Goal: Communication & Community: Answer question/provide support

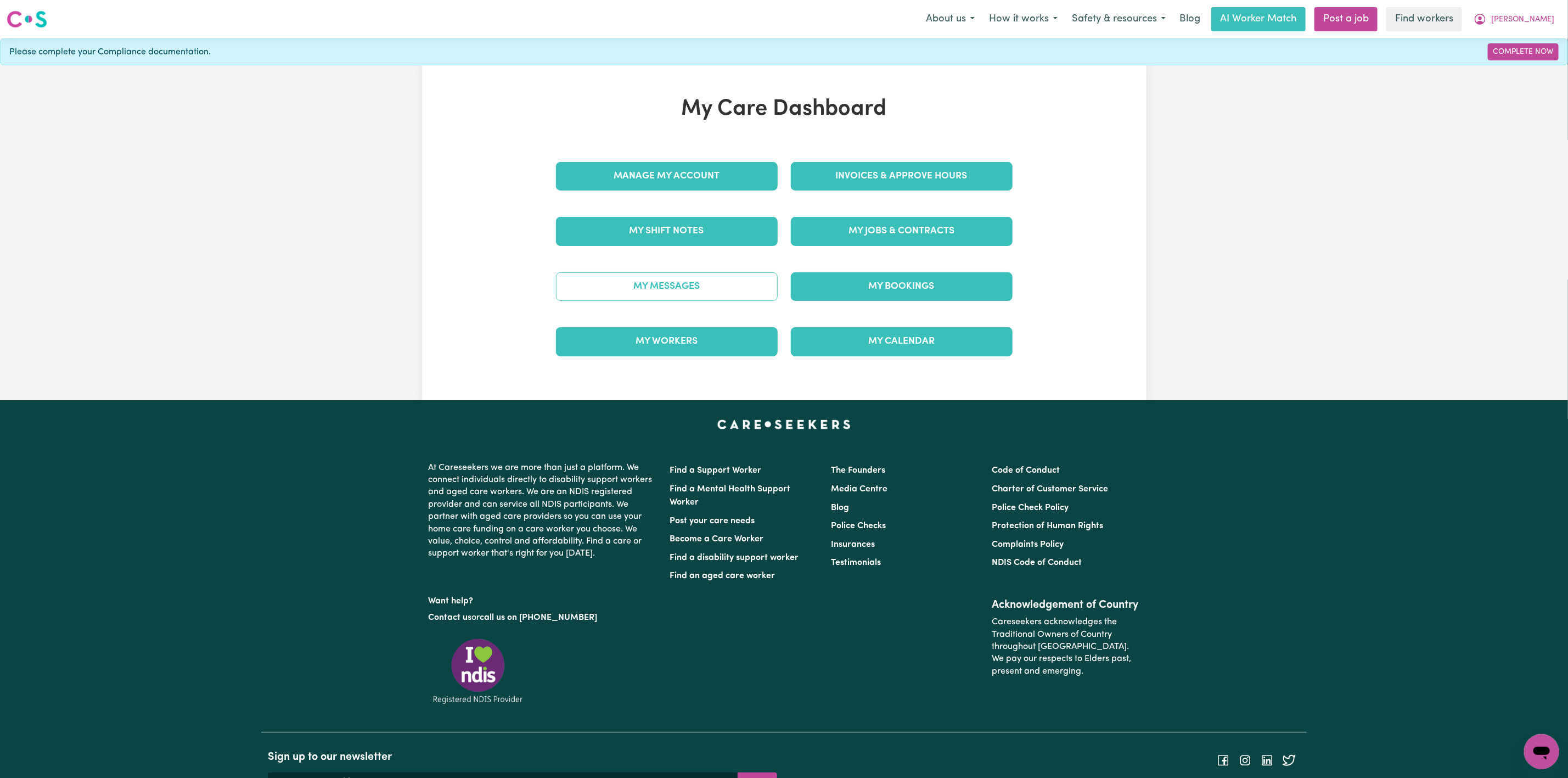
click at [652, 299] on link "My Messages" at bounding box center [666, 286] width 221 height 28
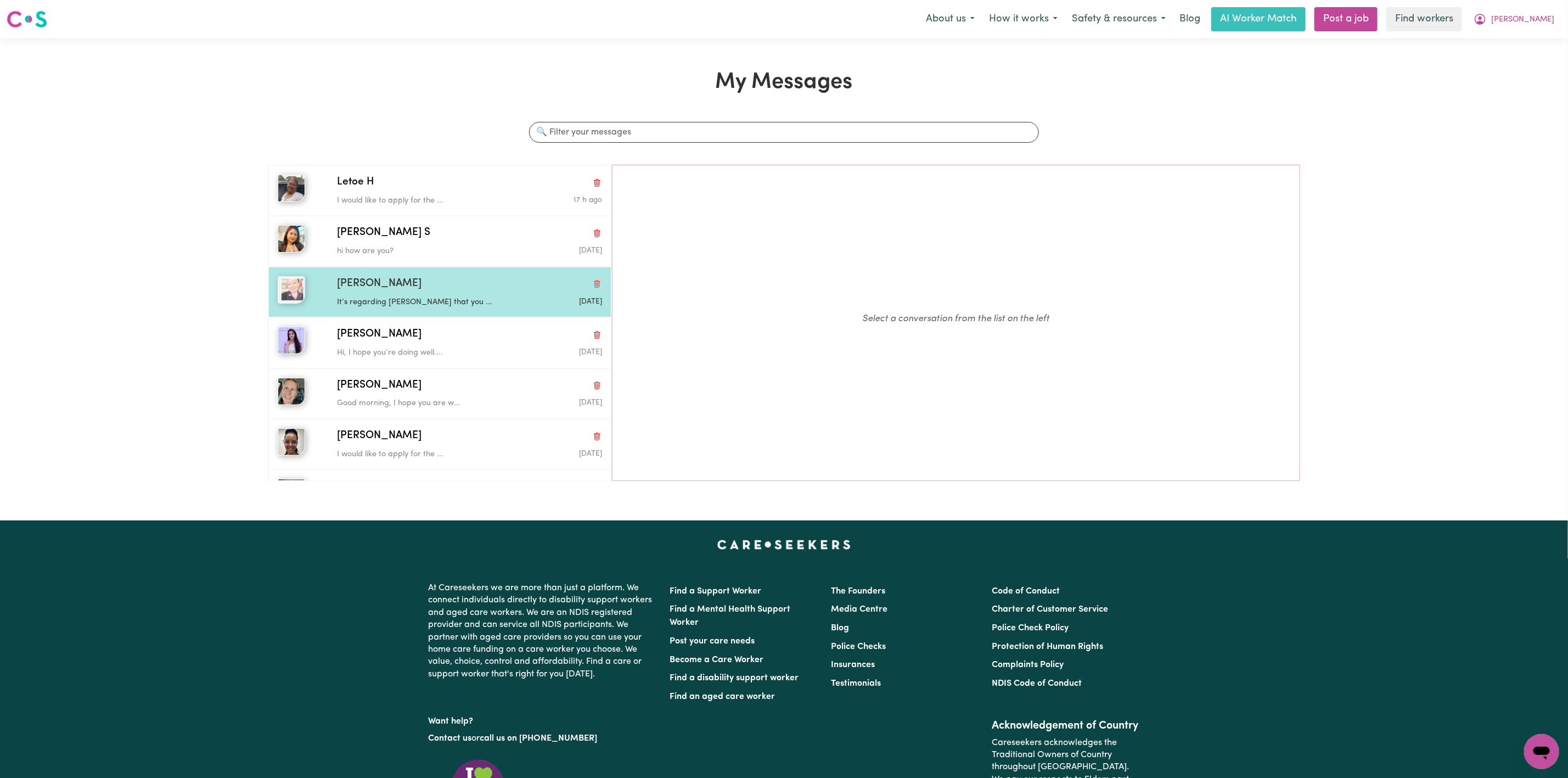
click at [483, 291] on div "Julie C" at bounding box center [470, 284] width 265 height 16
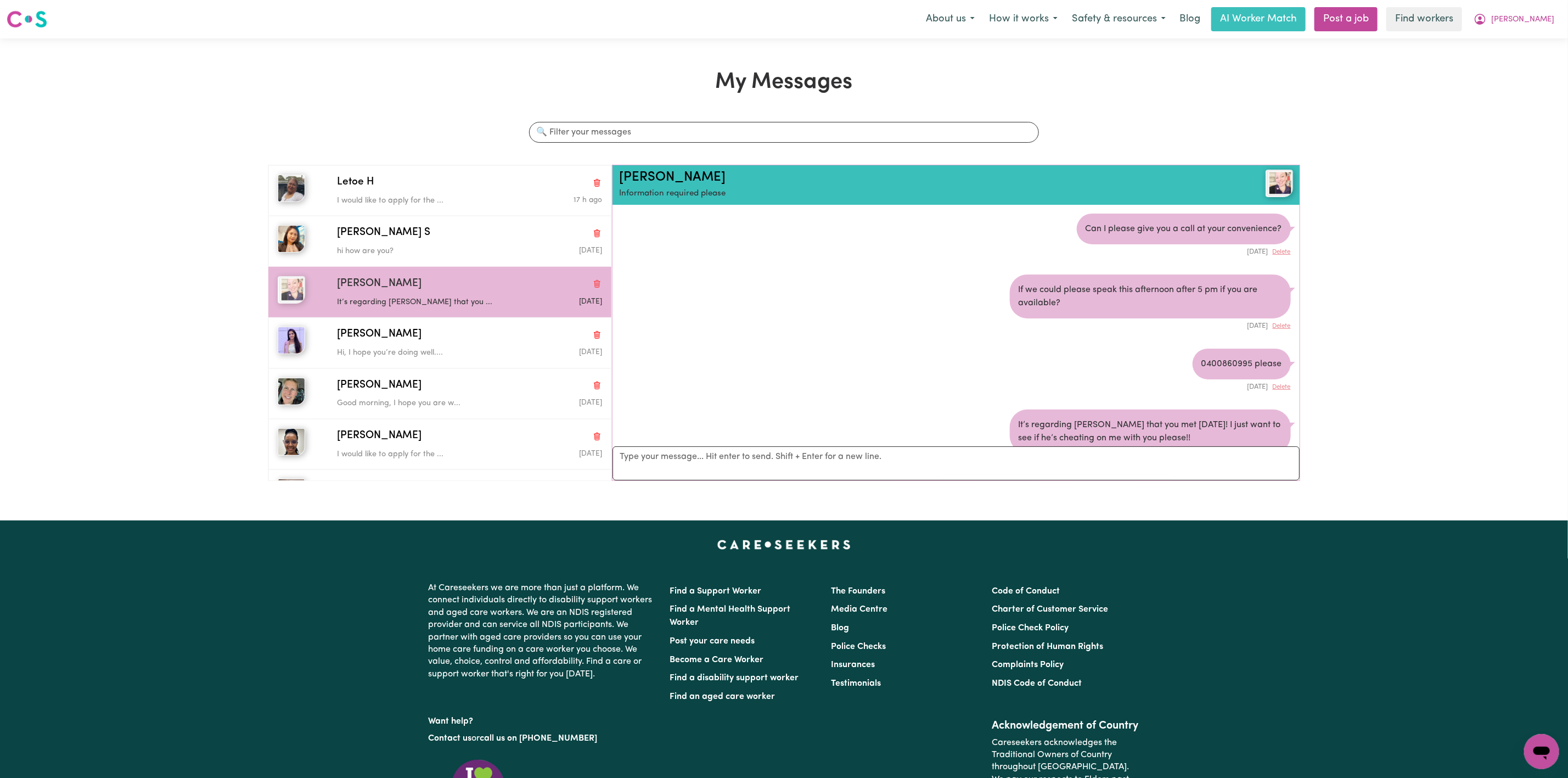
scroll to position [38, 0]
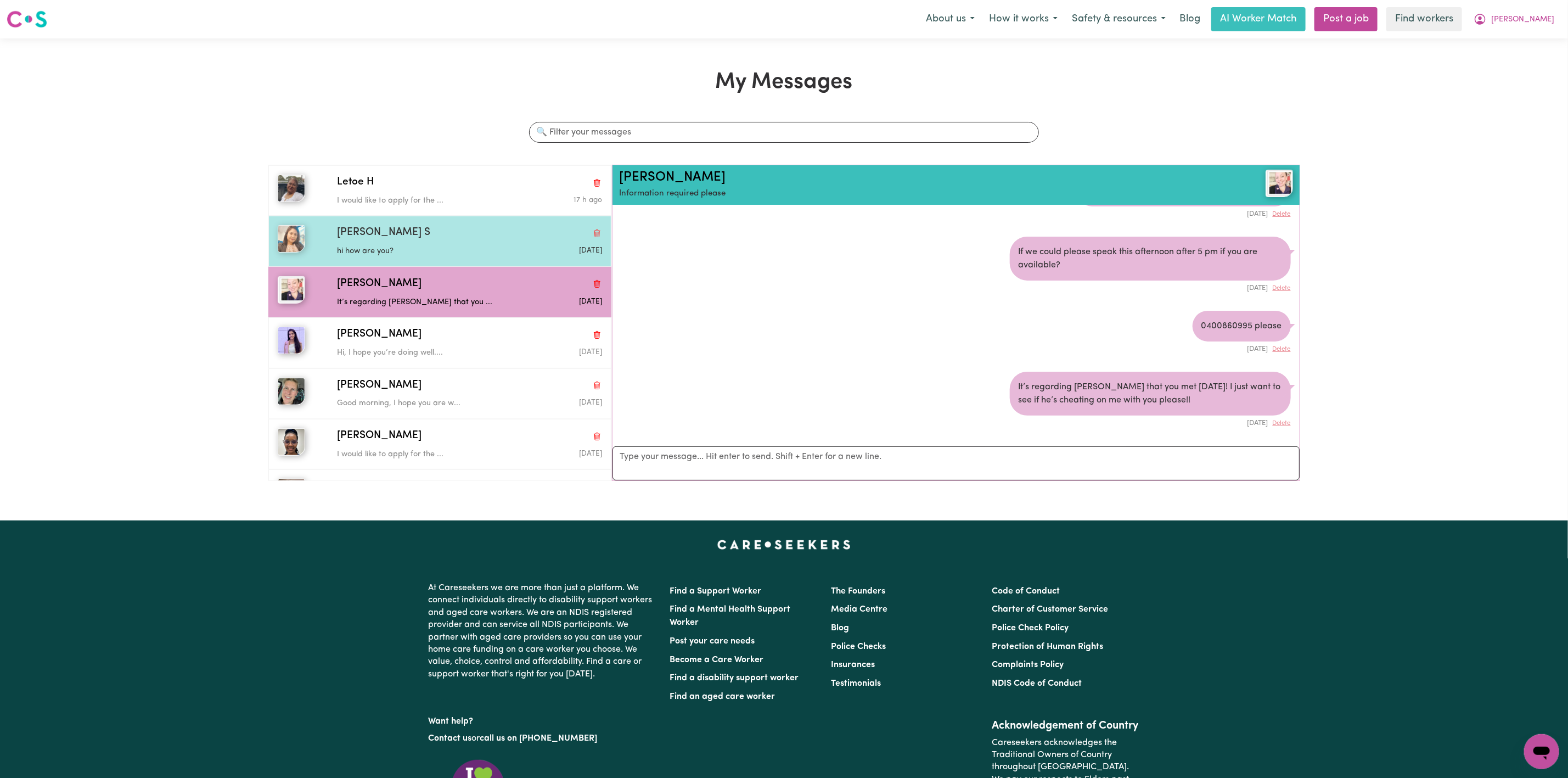
click at [424, 222] on div "Sharmila S hi how are you? Sep 22 2025" at bounding box center [439, 240] width 343 height 50
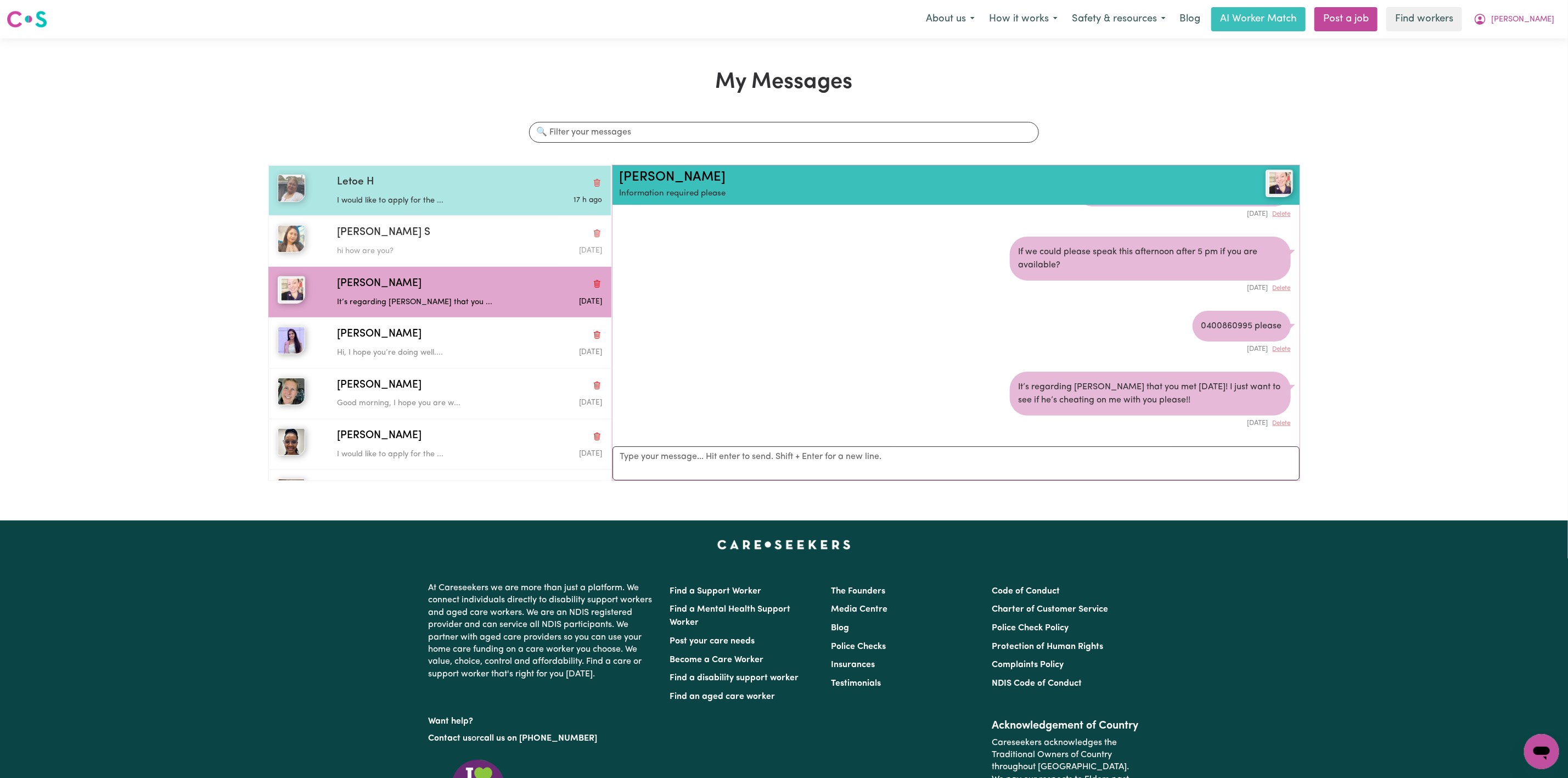
scroll to position [7, 0]
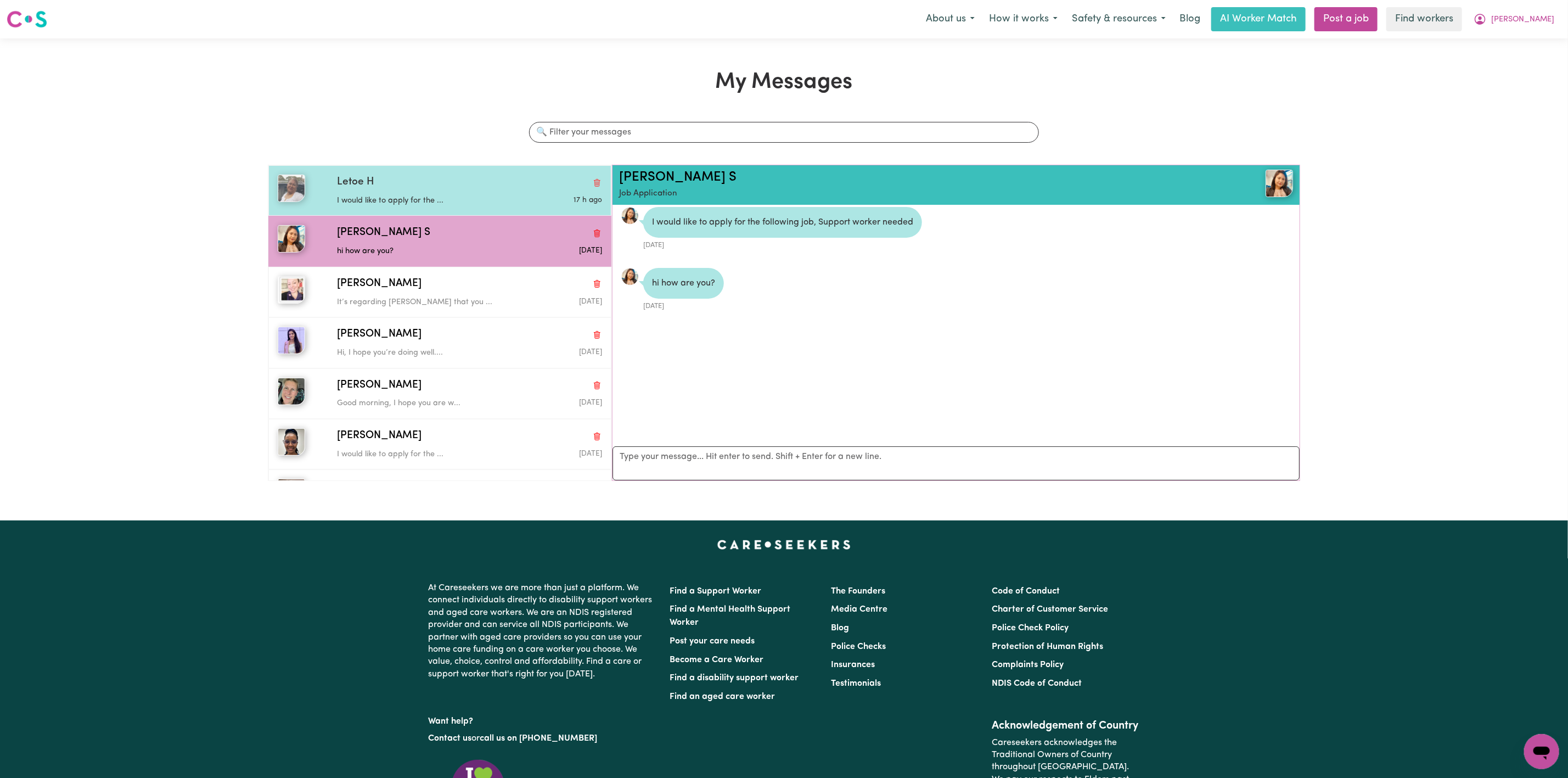
click at [425, 197] on p "I would like to apply for the ..." at bounding box center [425, 200] width 177 height 12
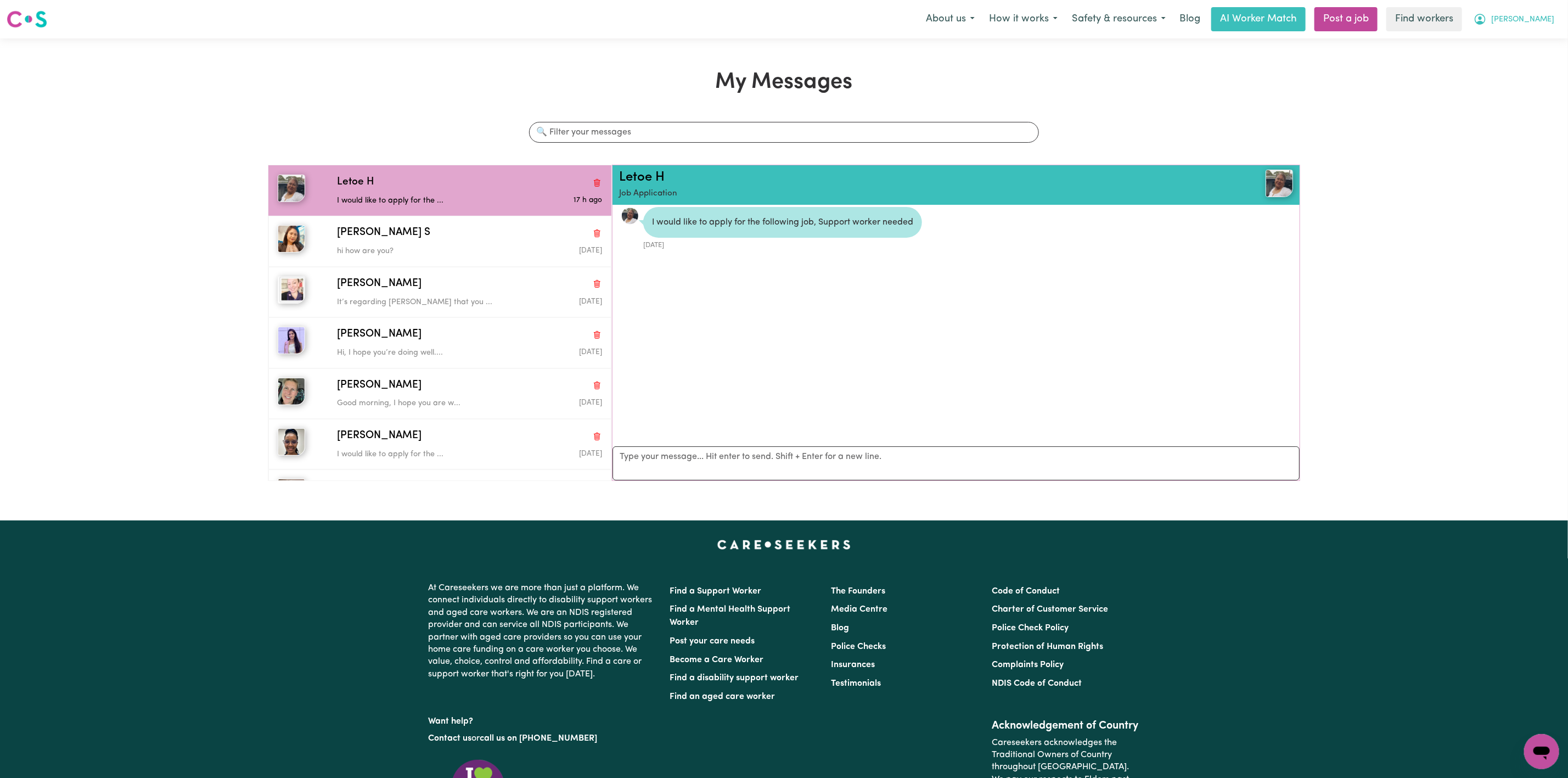
click at [1555, 12] on button "[PERSON_NAME]" at bounding box center [1513, 20] width 95 height 23
click at [1524, 48] on link "My Dashboard" at bounding box center [1517, 42] width 87 height 21
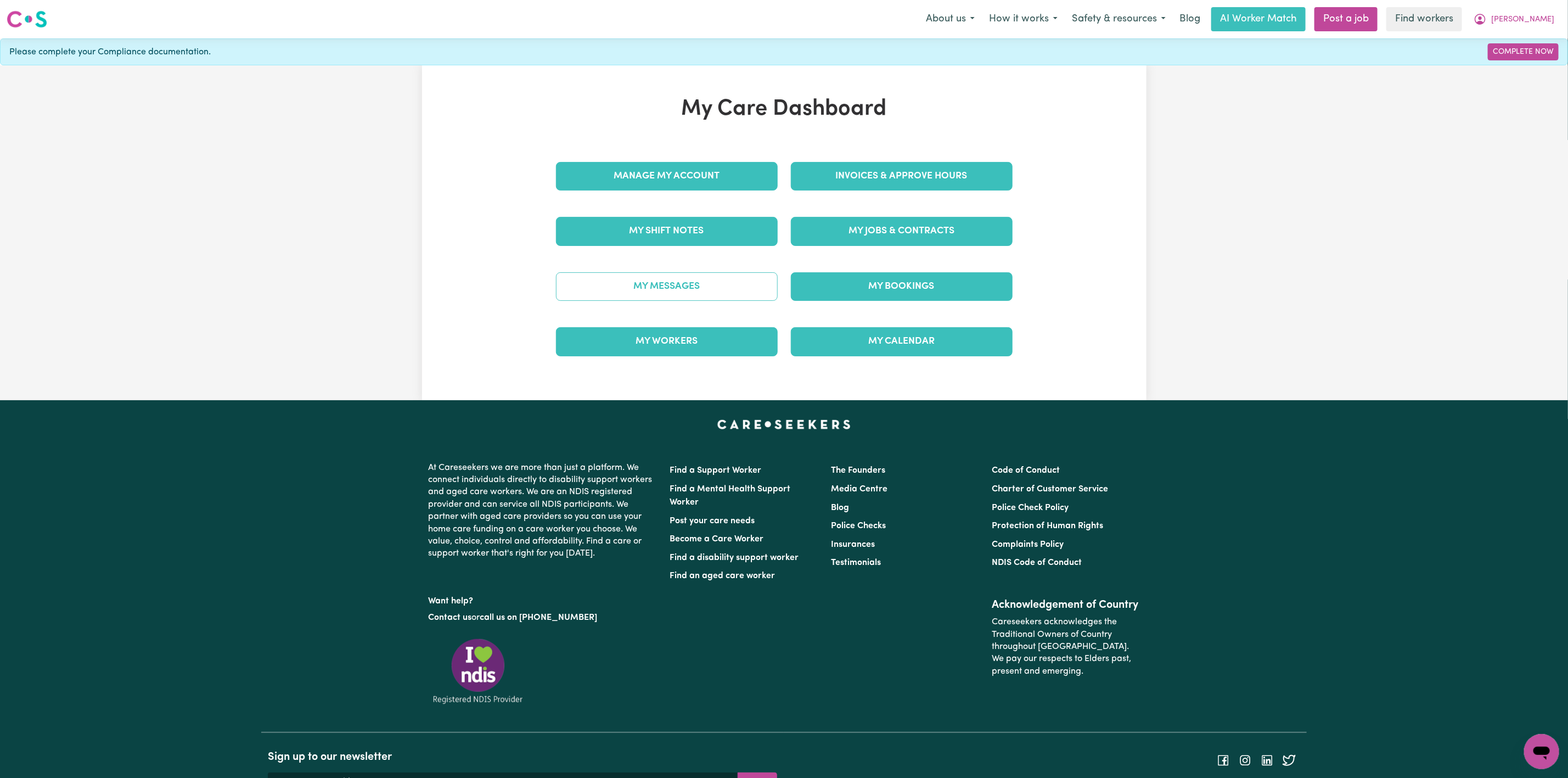
click at [649, 286] on link "My Messages" at bounding box center [666, 286] width 221 height 28
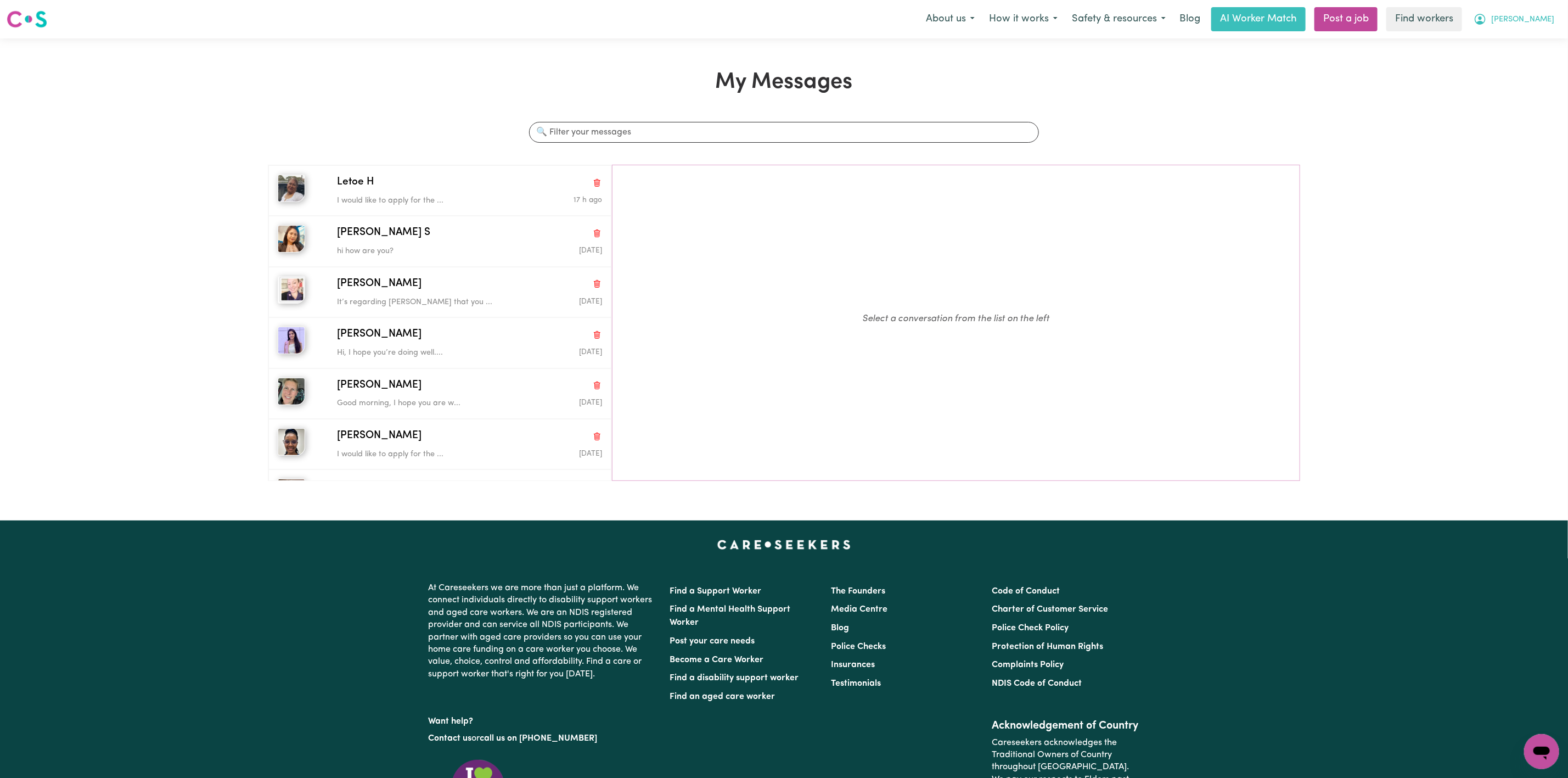
click at [1549, 17] on span "[PERSON_NAME]" at bounding box center [1522, 20] width 63 height 12
click at [1529, 40] on link "My Dashboard" at bounding box center [1517, 42] width 87 height 21
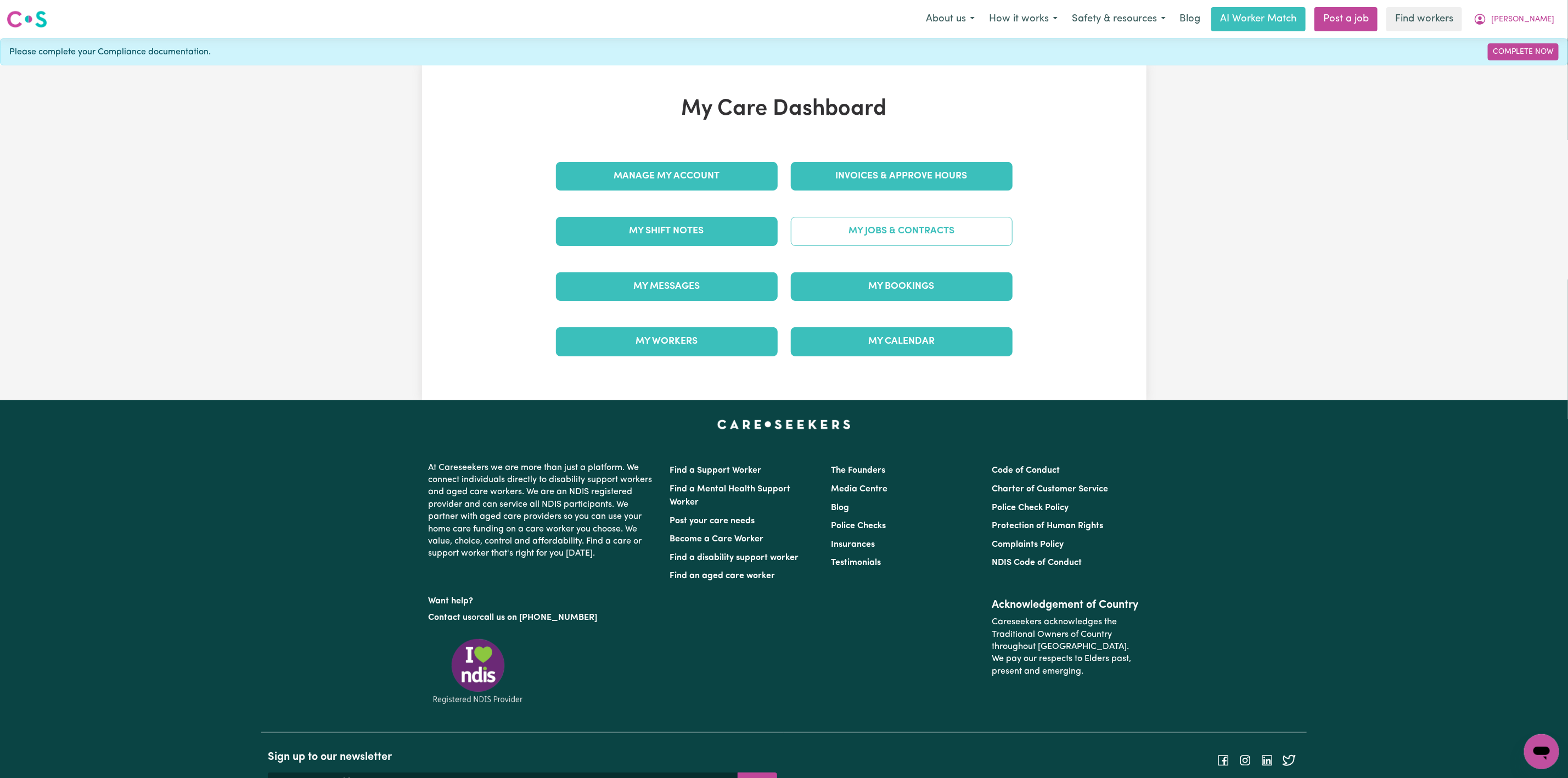
click at [945, 235] on link "My Jobs & Contracts" at bounding box center [902, 231] width 221 height 28
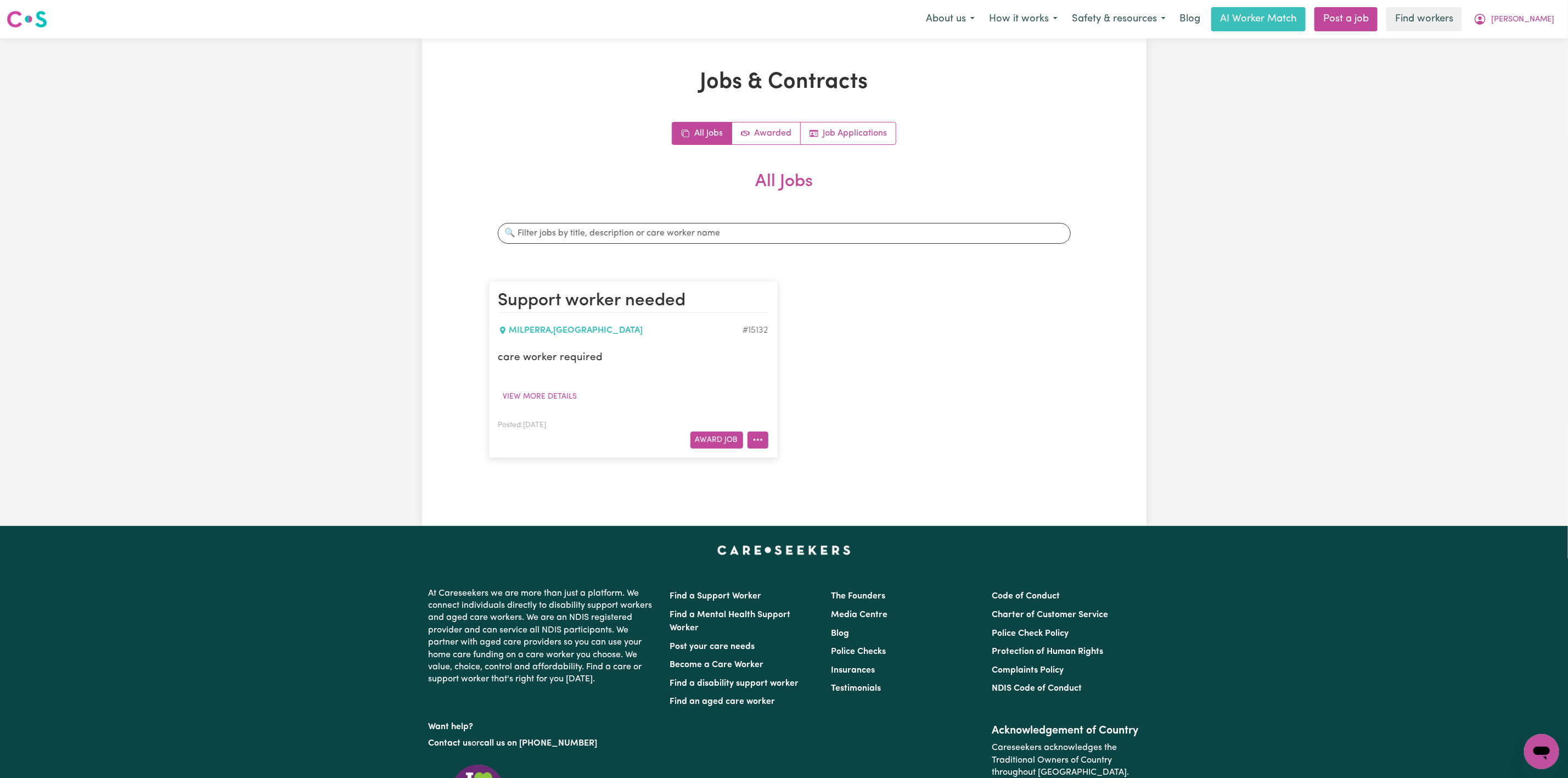
click at [757, 435] on button "More options" at bounding box center [757, 439] width 21 height 17
click at [802, 463] on link "Hide Job" at bounding box center [790, 466] width 87 height 22
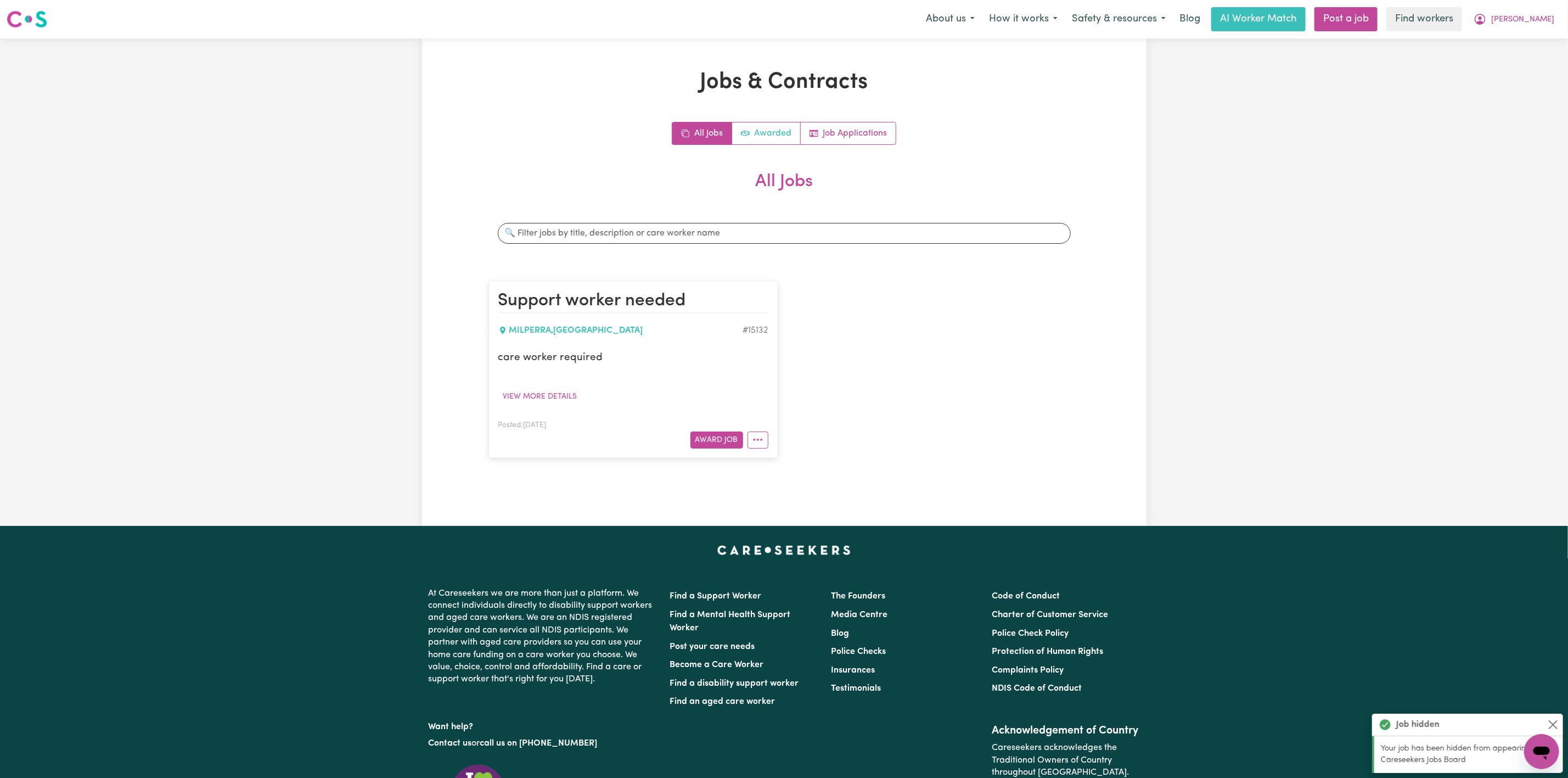
click at [778, 137] on link "Awarded" at bounding box center [766, 133] width 68 height 22
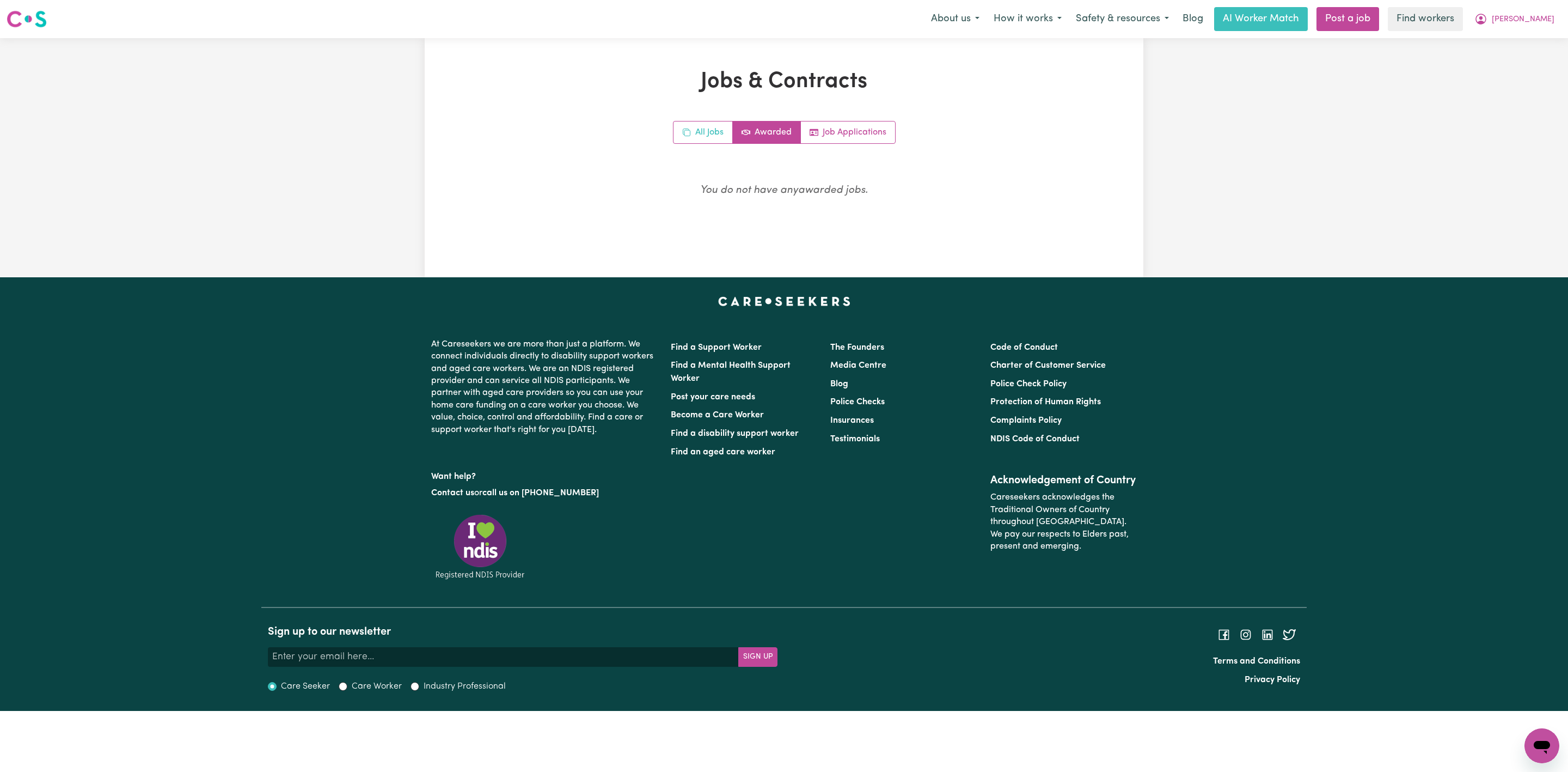
click at [698, 129] on link "All Jobs" at bounding box center [703, 132] width 59 height 22
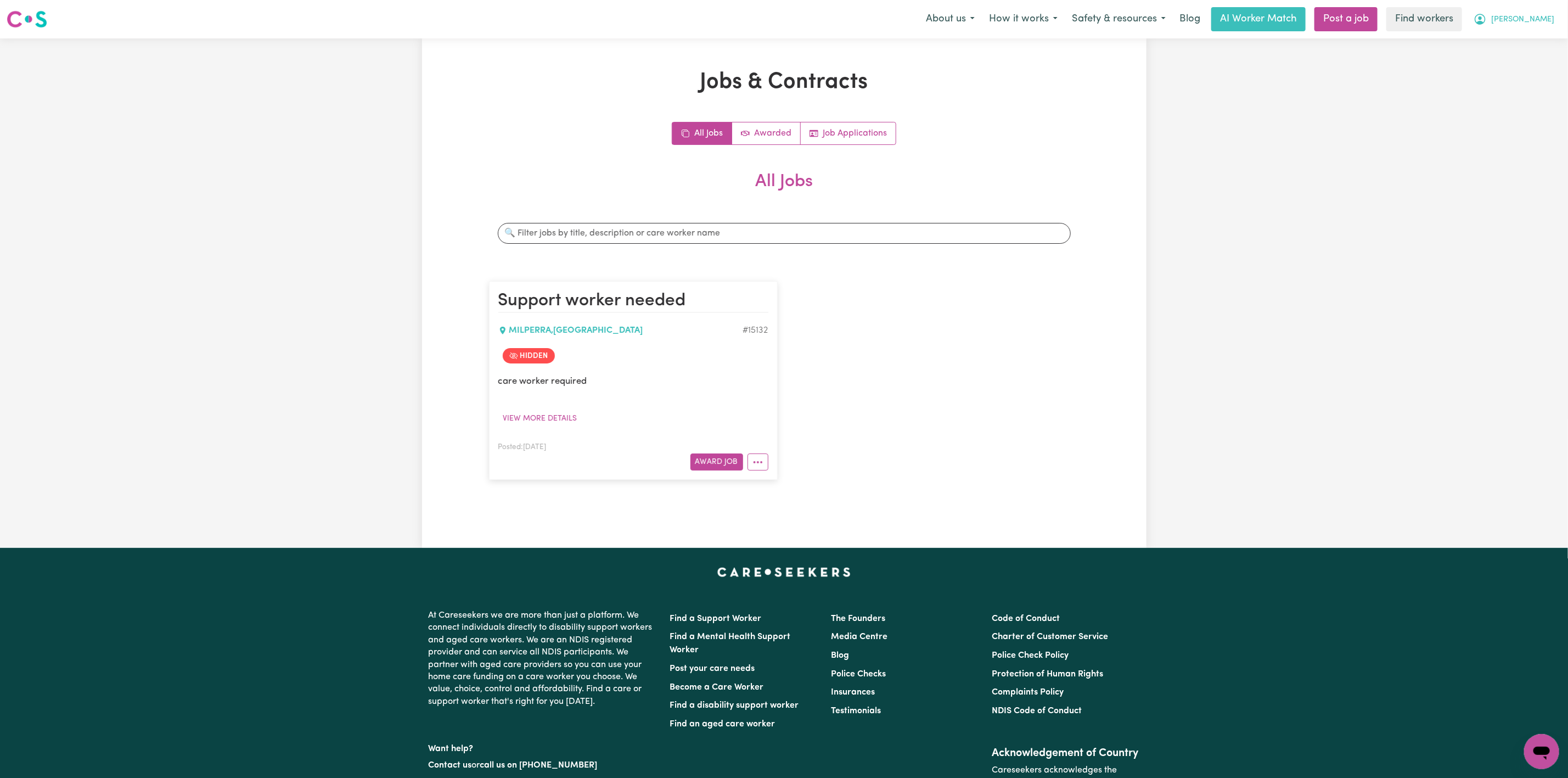
drag, startPoint x: 1539, startPoint y: 17, endPoint x: 1534, endPoint y: 30, distance: 13.9
click at [1539, 17] on span "[PERSON_NAME]" at bounding box center [1522, 20] width 63 height 12
click at [1526, 61] on link "Logout" at bounding box center [1517, 63] width 87 height 21
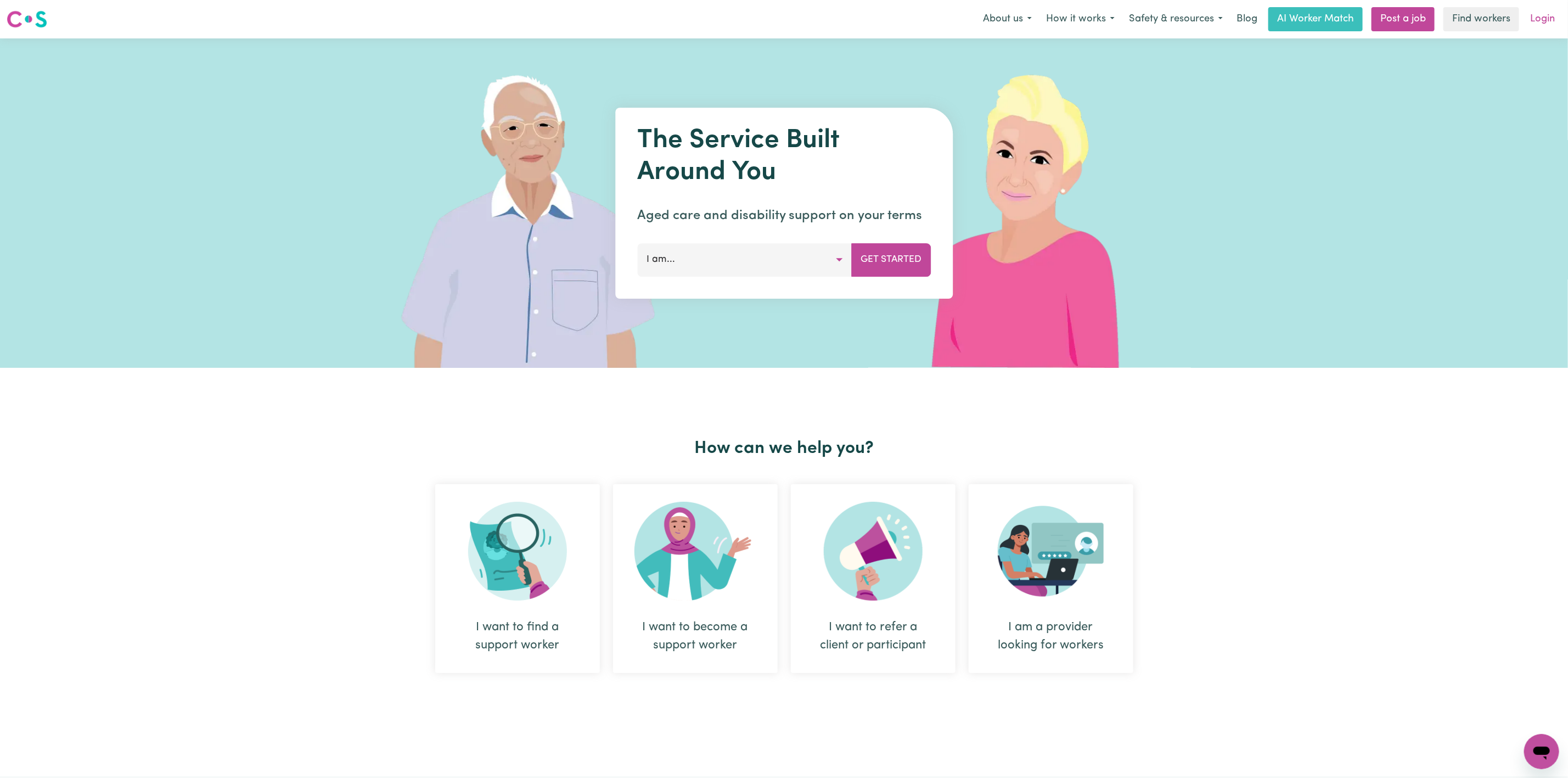
click at [1538, 19] on link "Login" at bounding box center [1543, 19] width 38 height 24
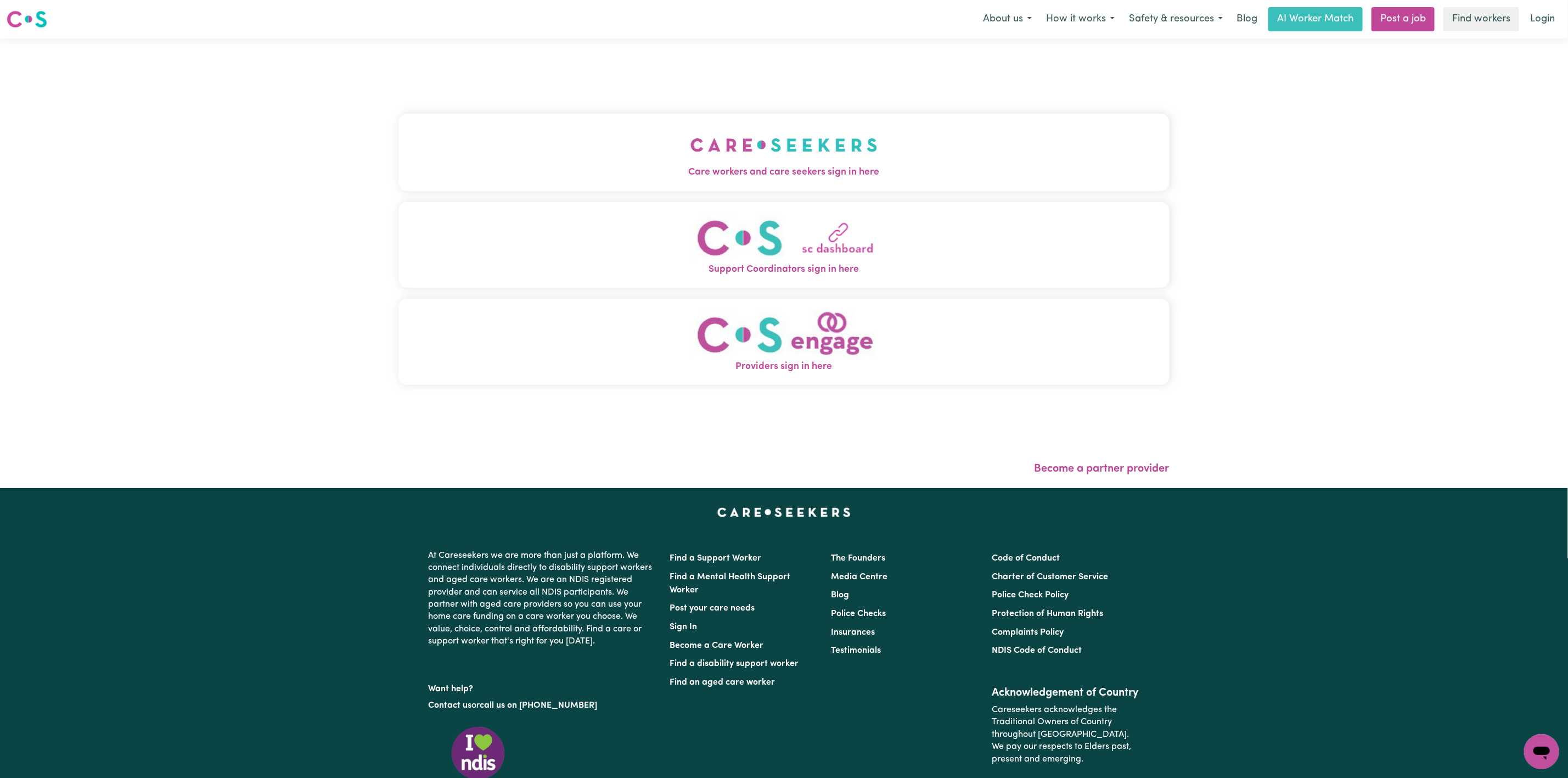
click at [577, 134] on button "Care workers and care seekers sign in here" at bounding box center [784, 152] width 771 height 76
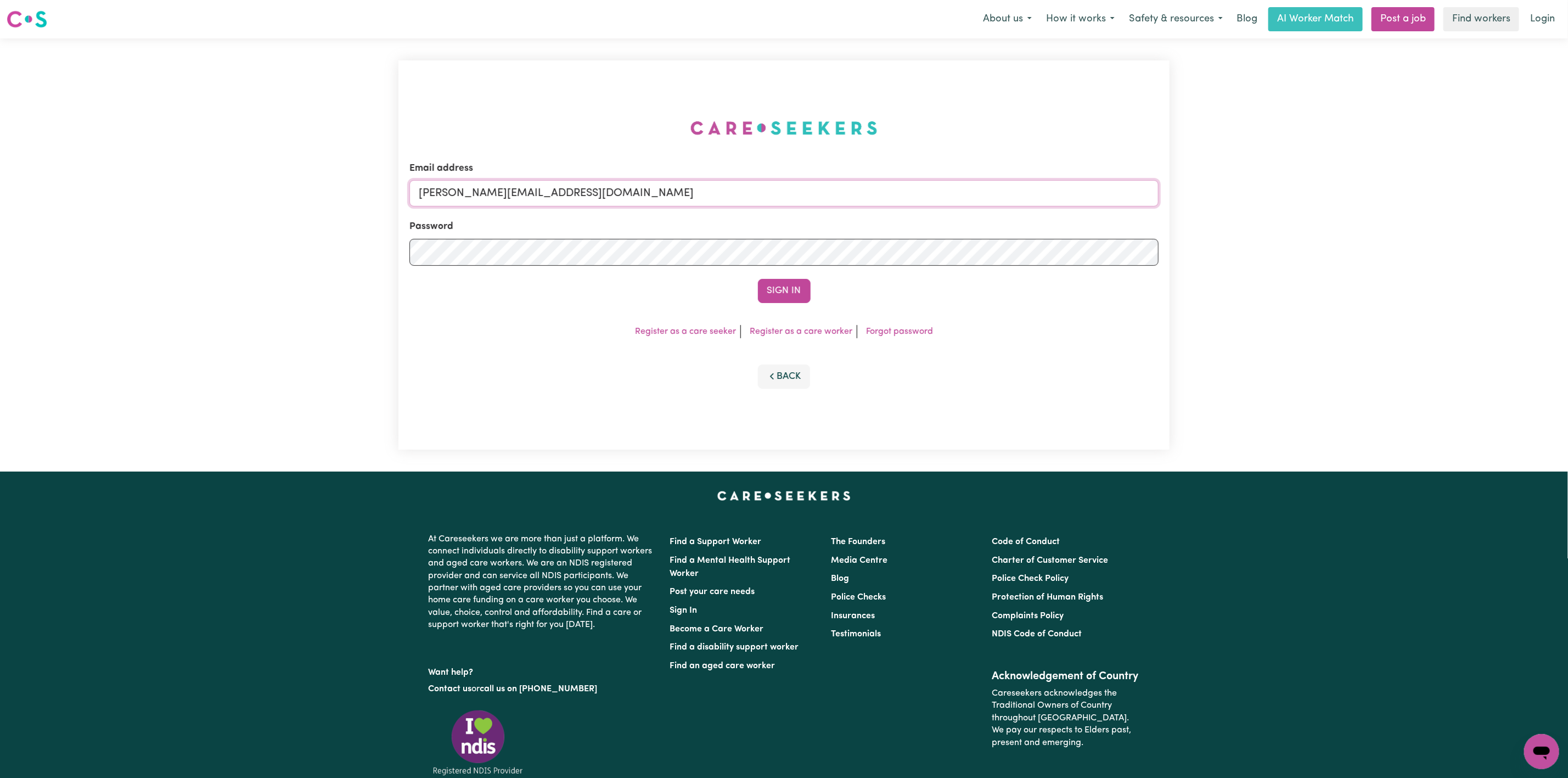
click at [511, 186] on input "[PERSON_NAME][EMAIL_ADDRESS][DOMAIN_NAME]" at bounding box center [784, 193] width 749 height 26
drag, startPoint x: 476, startPoint y: 197, endPoint x: 760, endPoint y: 208, distance: 284.2
click at [760, 208] on form "Email address [EMAIL_ADDRESS][PERSON_NAME][DOMAIN_NAME] Password Sign In" at bounding box center [784, 232] width 749 height 141
type input "superuser~[EMAIL_ADDRESS][DOMAIN_NAME]"
click at [778, 267] on form "Email address superuser~[EMAIL_ADDRESS][DOMAIN_NAME] Password Sign In" at bounding box center [784, 232] width 749 height 141
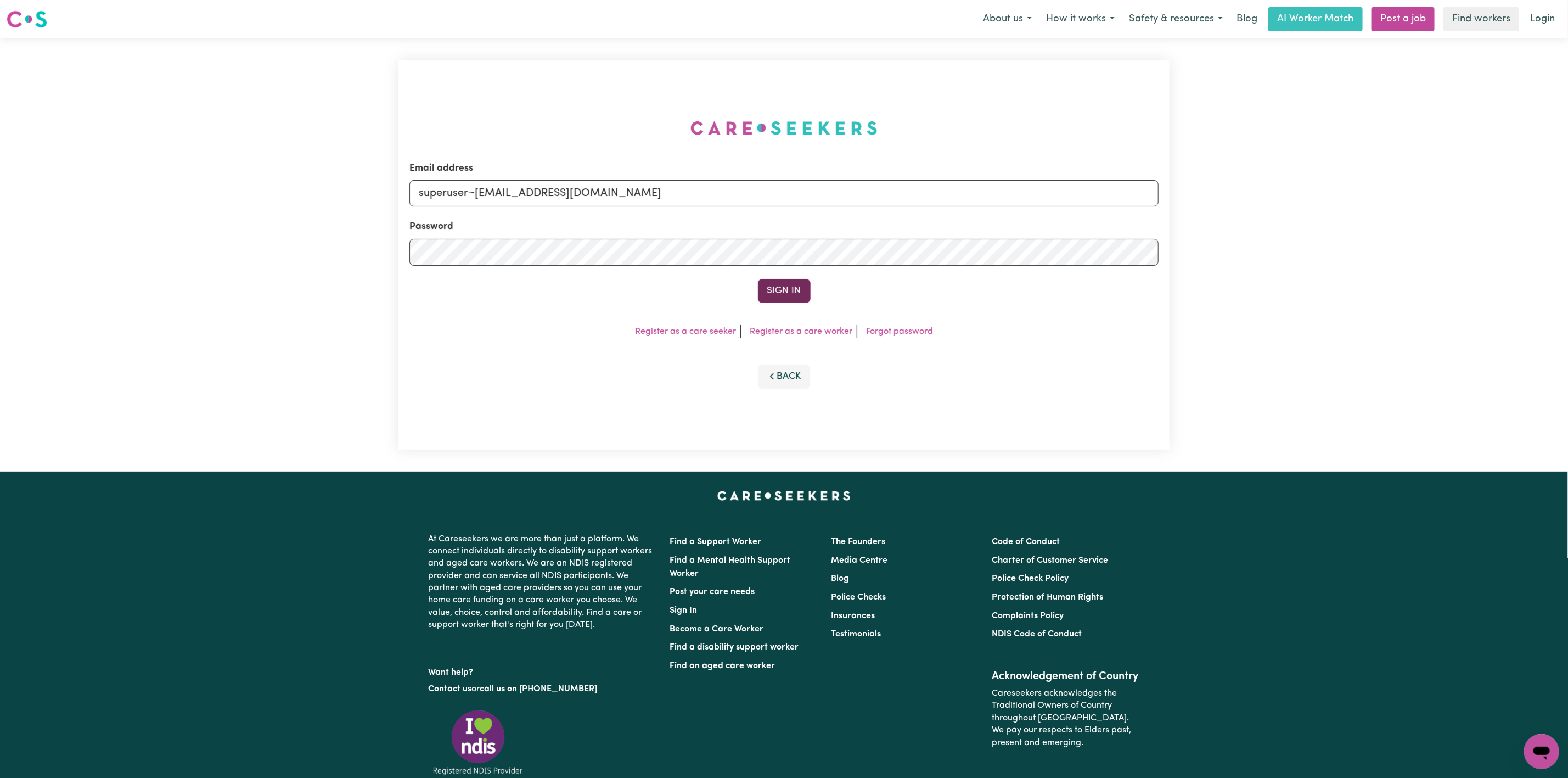
click at [784, 284] on button "Sign In" at bounding box center [784, 291] width 52 height 24
